Goal: Find contact information: Find contact information

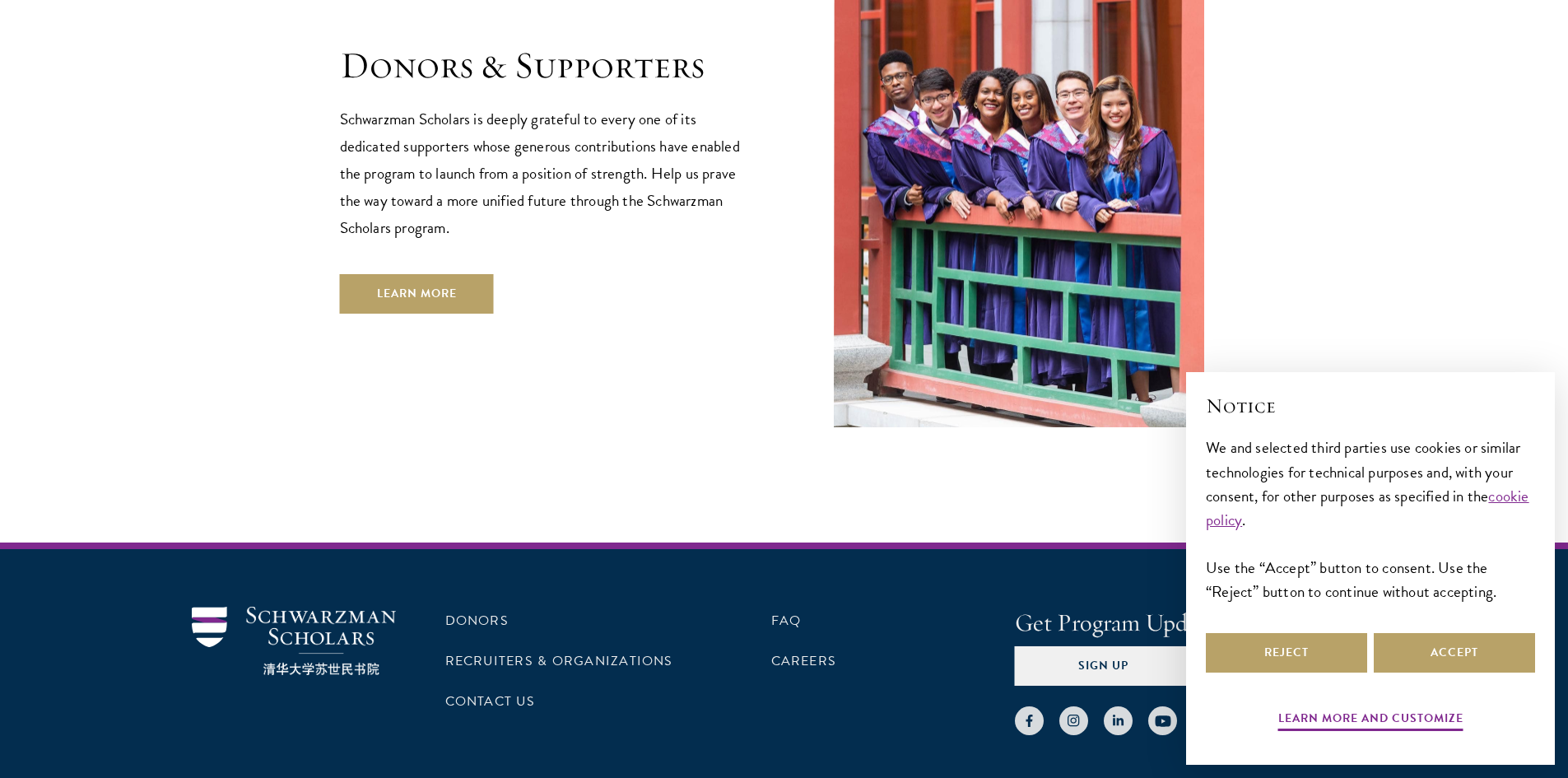
scroll to position [4901, 0]
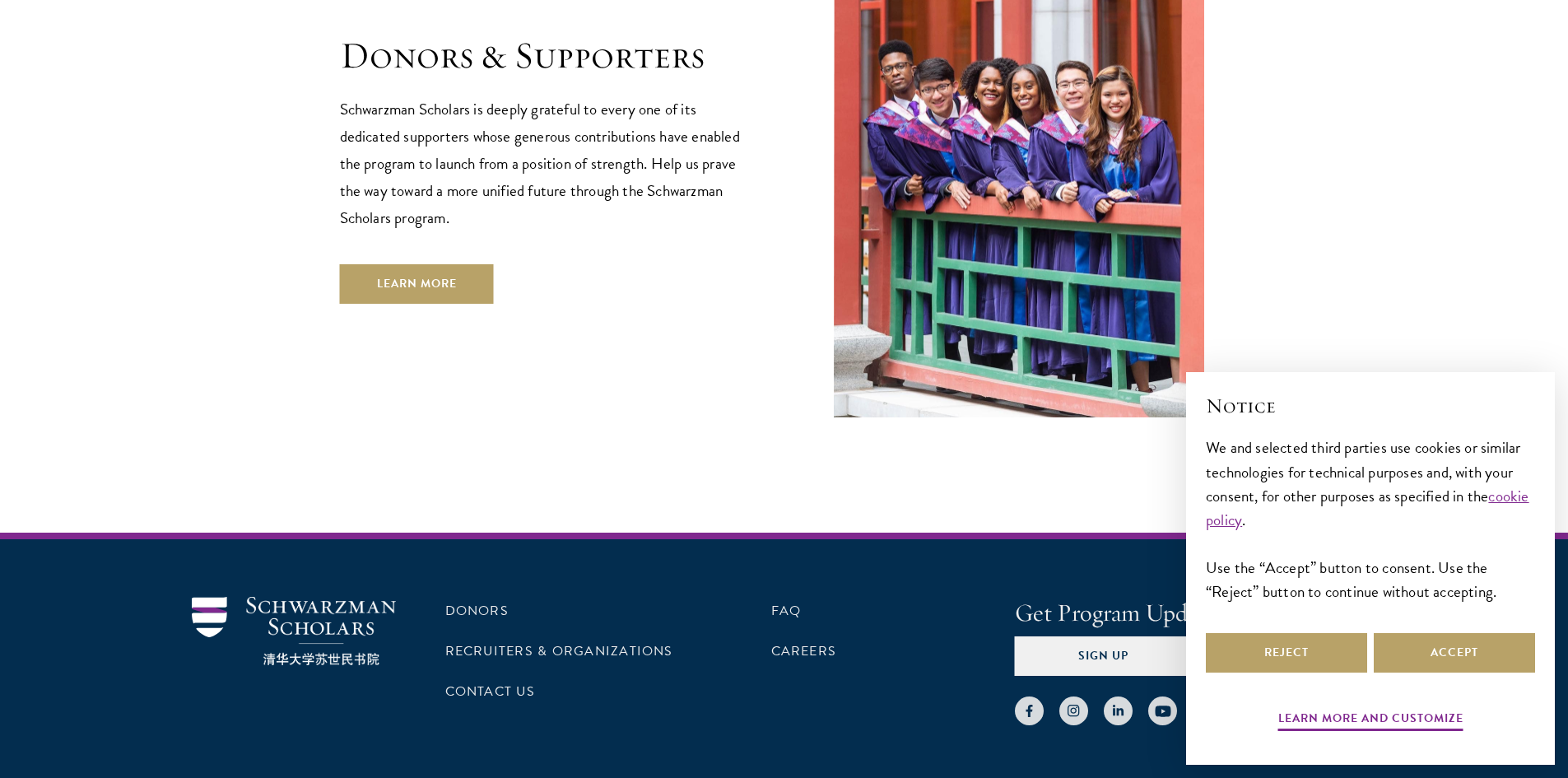
click at [1041, 729] on div "Donors Recruiters & Organizations Contact Us FAQ Careers Get Program Updates Si…" at bounding box center [784, 699] width 1568 height 333
click at [492, 681] on link "Contact Us" at bounding box center [490, 691] width 90 height 19
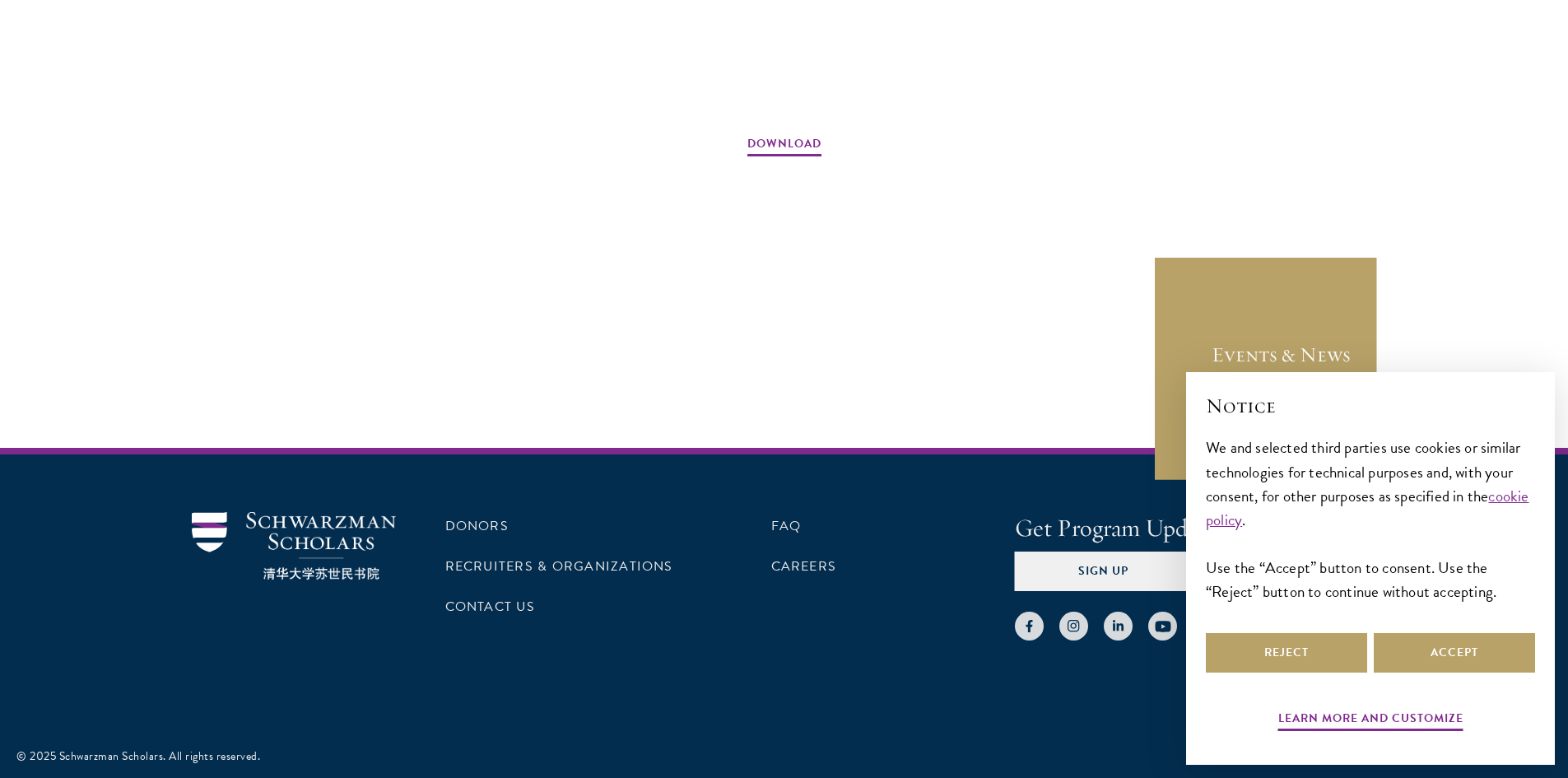
scroll to position [2567, 0]
